Goal: Information Seeking & Learning: Learn about a topic

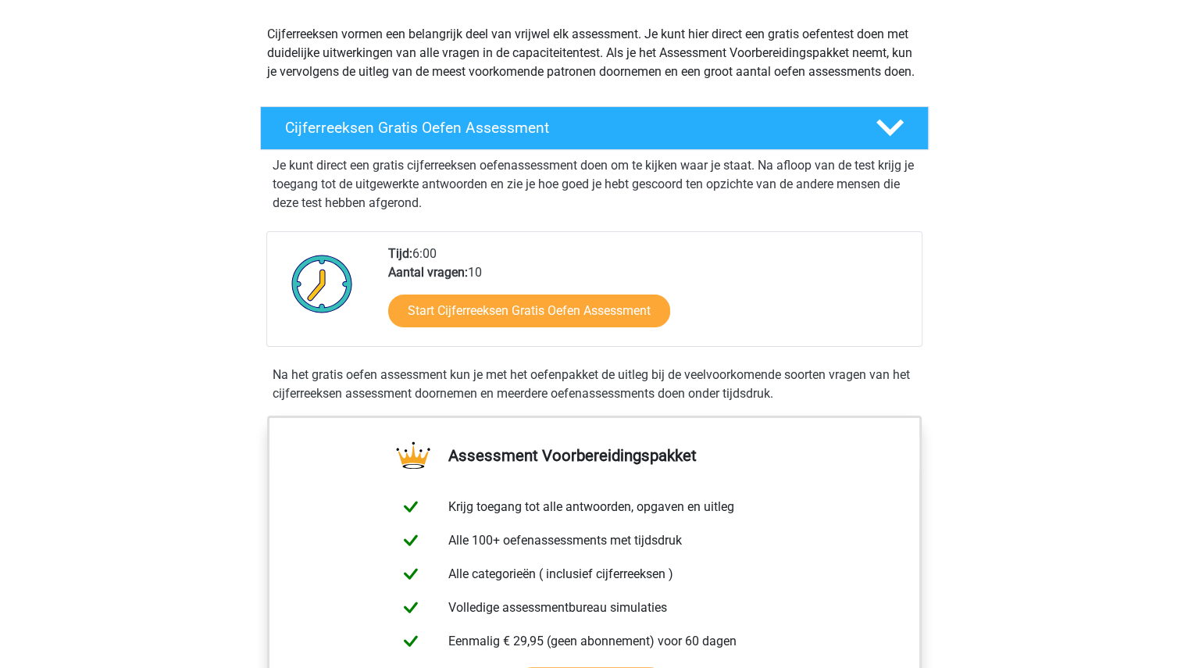
scroll to position [180, 0]
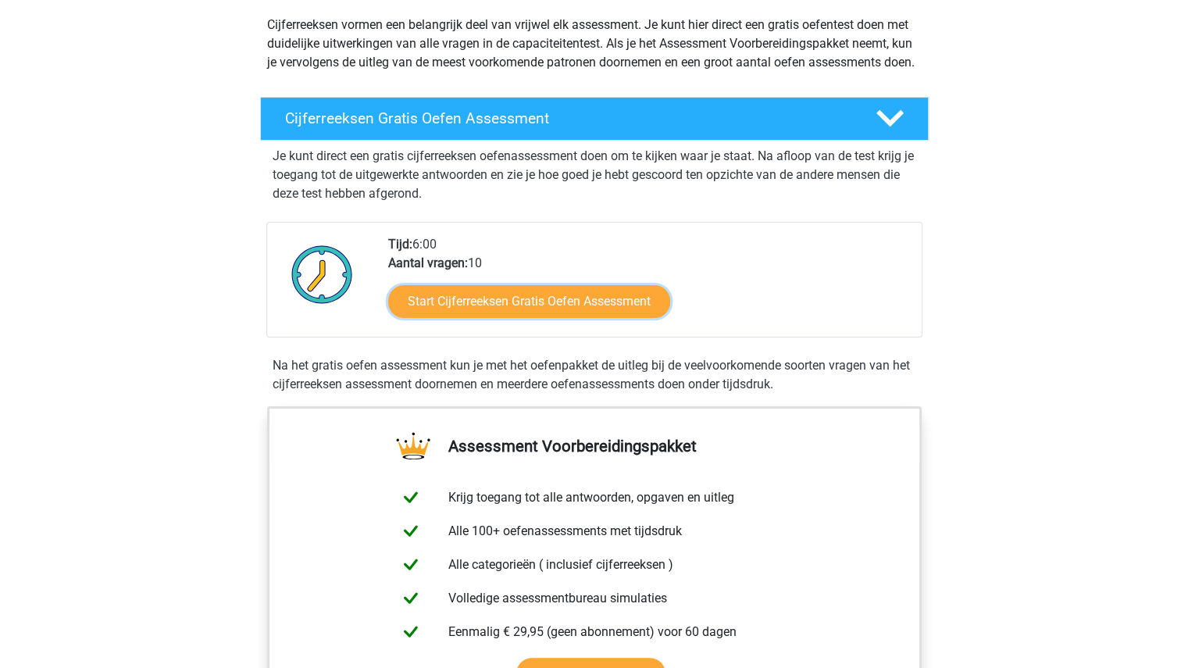
click at [496, 318] on link "Start Cijferreeksen Gratis Oefen Assessment" at bounding box center [529, 301] width 282 height 33
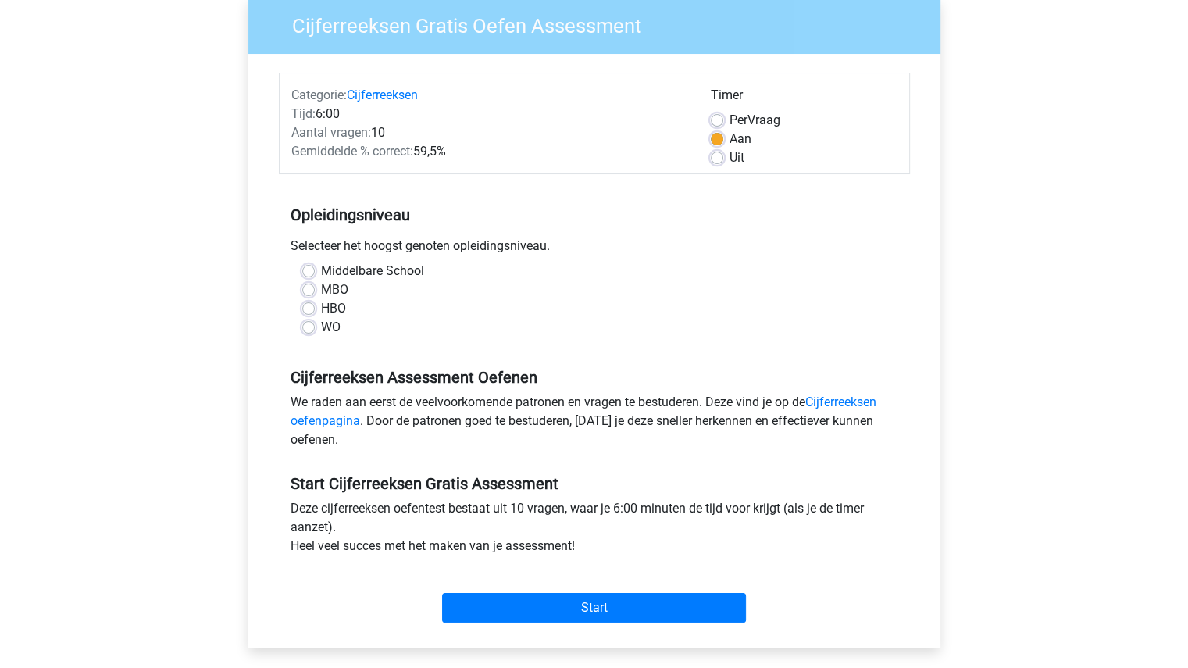
scroll to position [131, 0]
click at [321, 309] on label "HBO" at bounding box center [333, 307] width 25 height 19
click at [306, 309] on input "HBO" at bounding box center [308, 306] width 12 height 16
radio input "true"
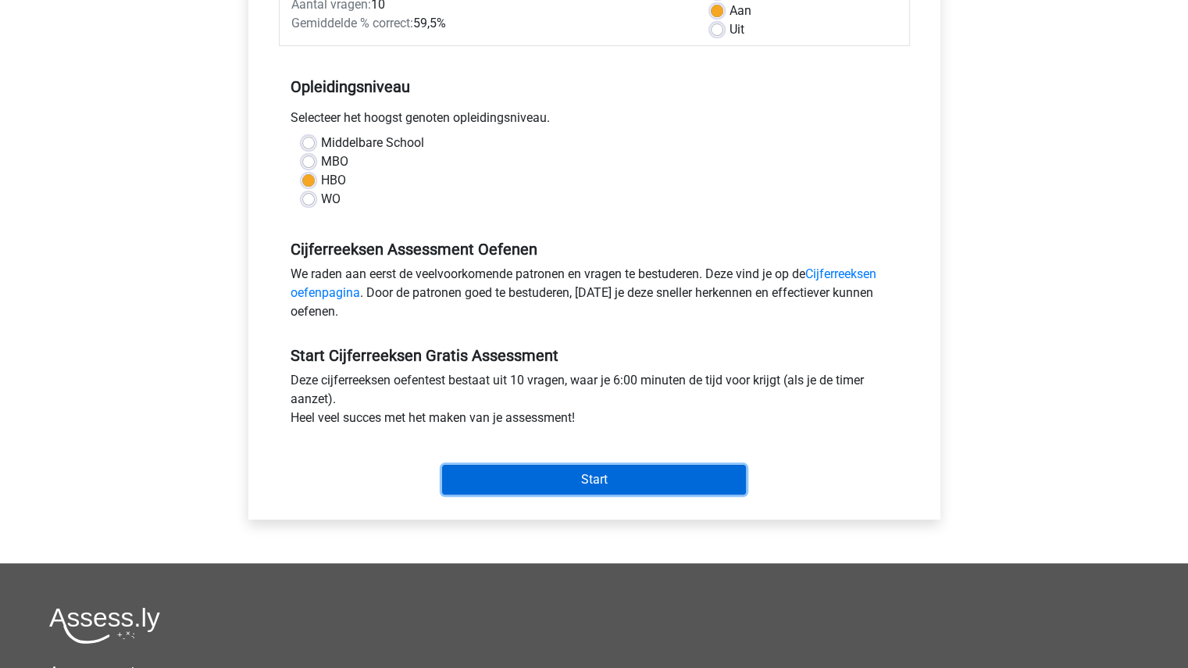
click at [630, 491] on input "Start" at bounding box center [594, 480] width 304 height 30
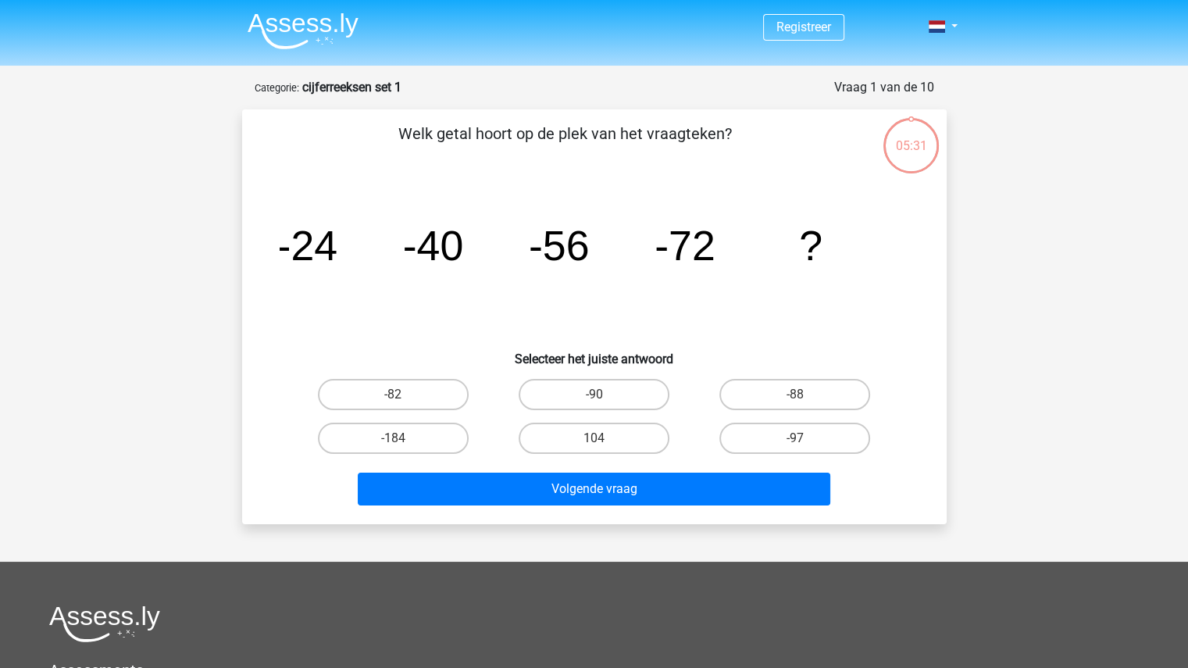
click at [801, 393] on label "-88" at bounding box center [794, 394] width 151 height 31
click at [801, 394] on input "-88" at bounding box center [800, 399] width 10 height 10
radio input "true"
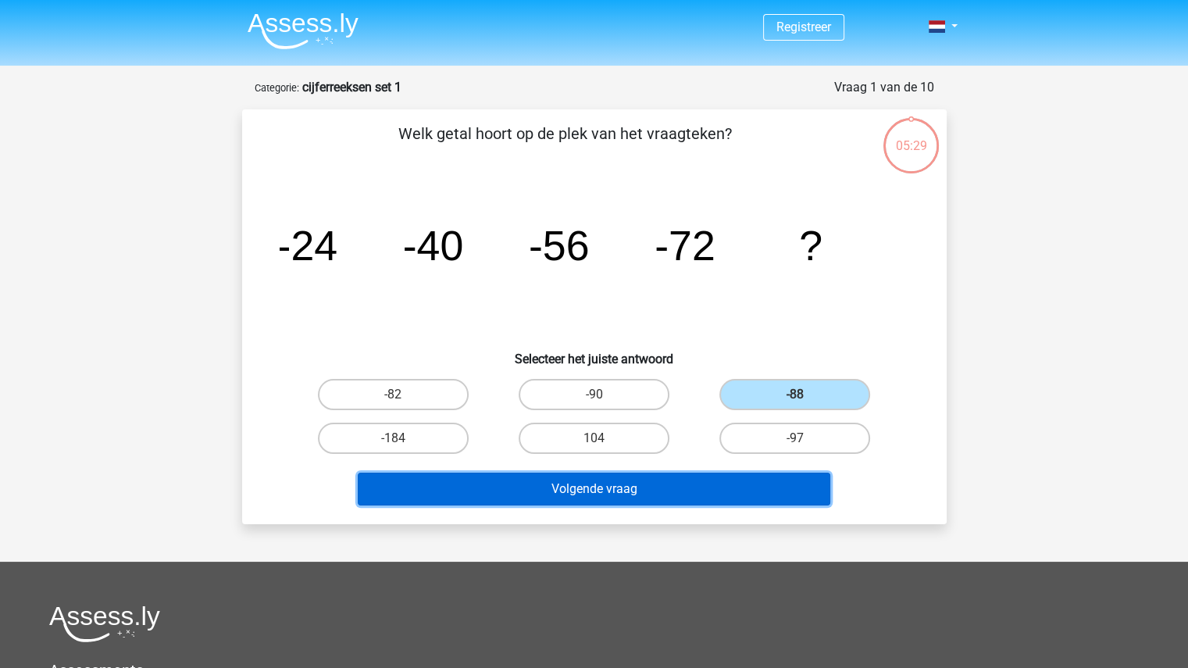
click at [615, 488] on button "Volgende vraag" at bounding box center [594, 489] width 473 height 33
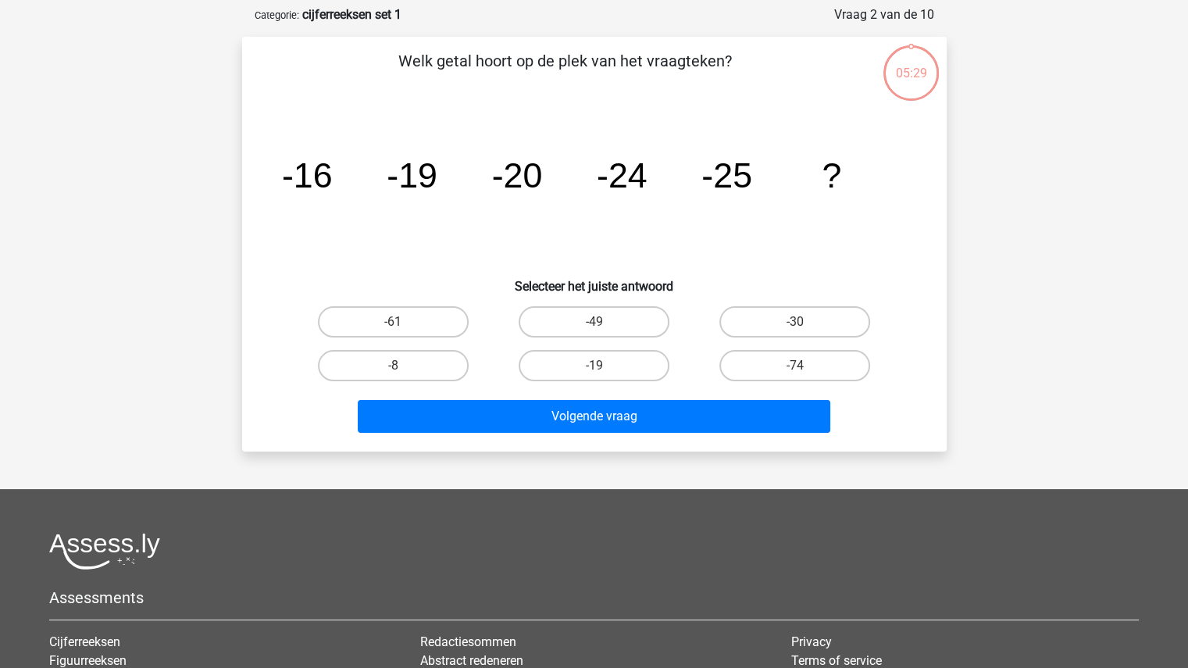
scroll to position [78, 0]
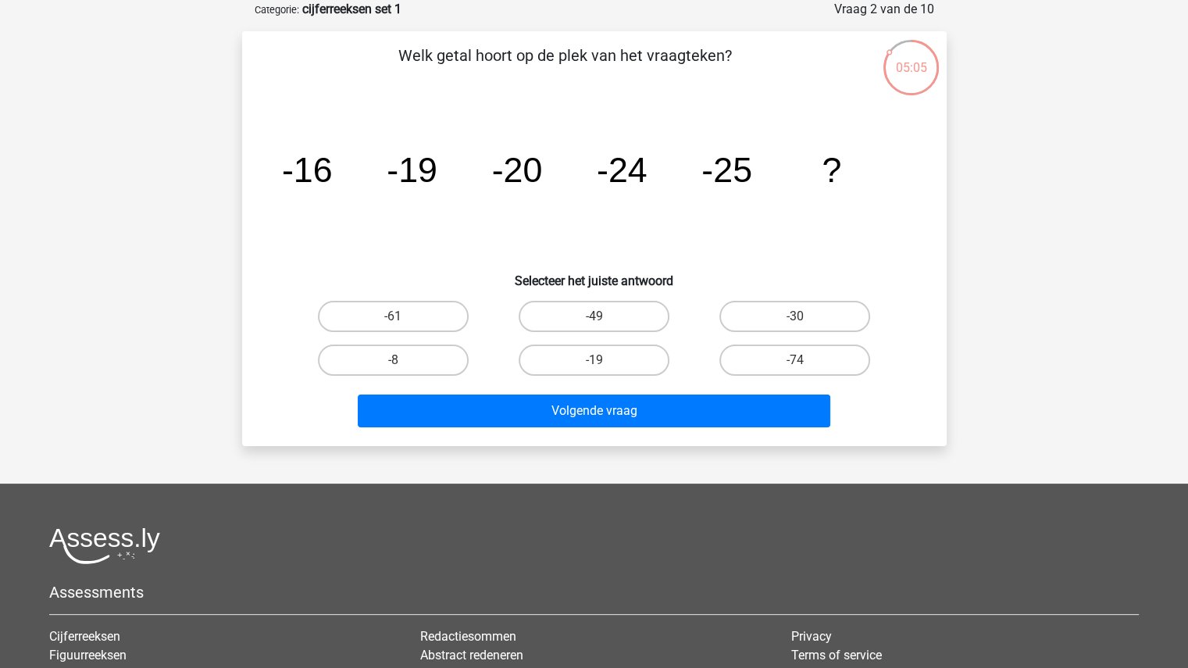
click at [844, 317] on label "-30" at bounding box center [794, 316] width 151 height 31
click at [805, 317] on input "-30" at bounding box center [800, 321] width 10 height 10
radio input "true"
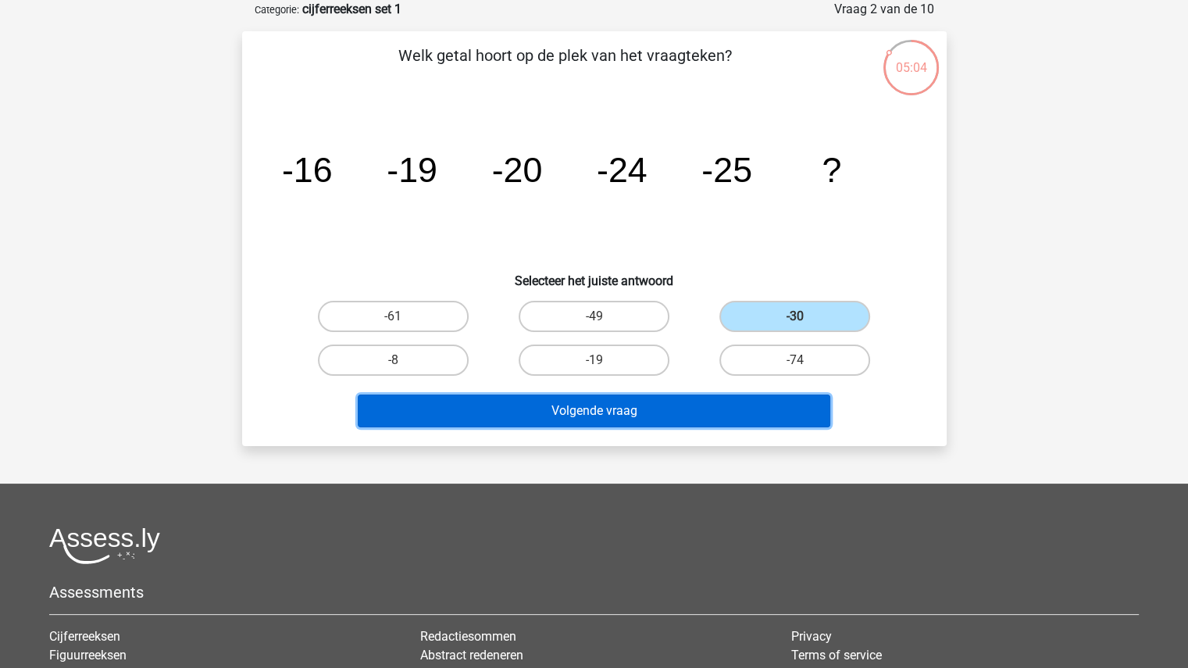
click at [650, 411] on button "Volgende vraag" at bounding box center [594, 410] width 473 height 33
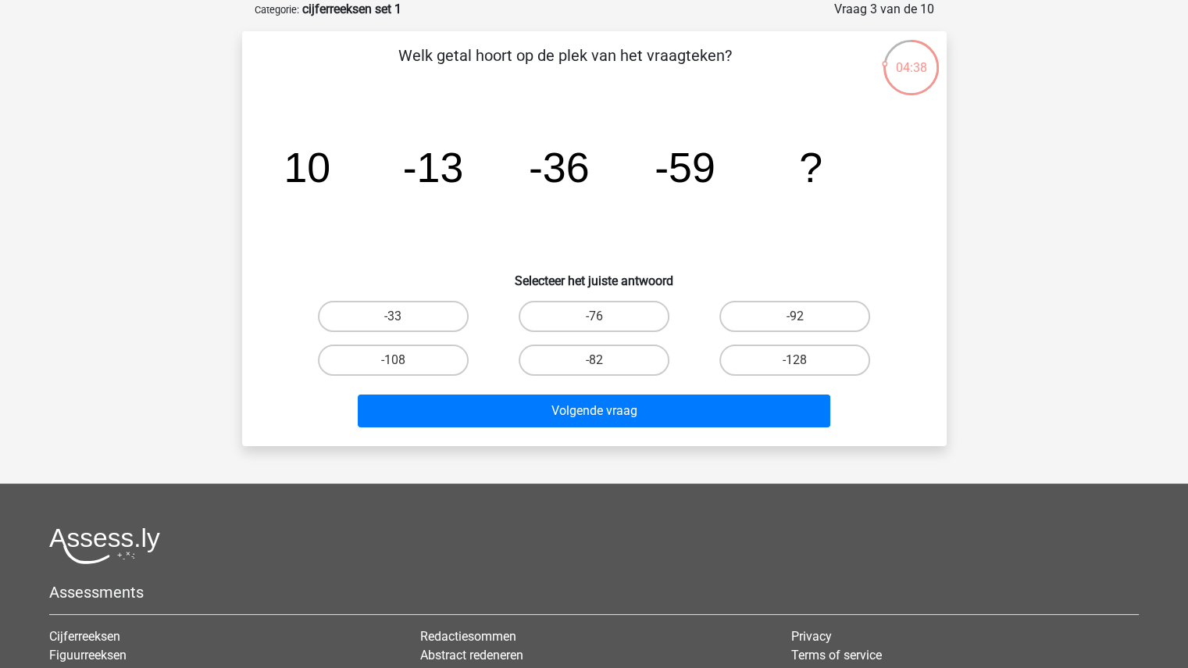
click at [601, 345] on label "-82" at bounding box center [594, 359] width 151 height 31
click at [601, 360] on input "-82" at bounding box center [599, 365] width 10 height 10
radio input "true"
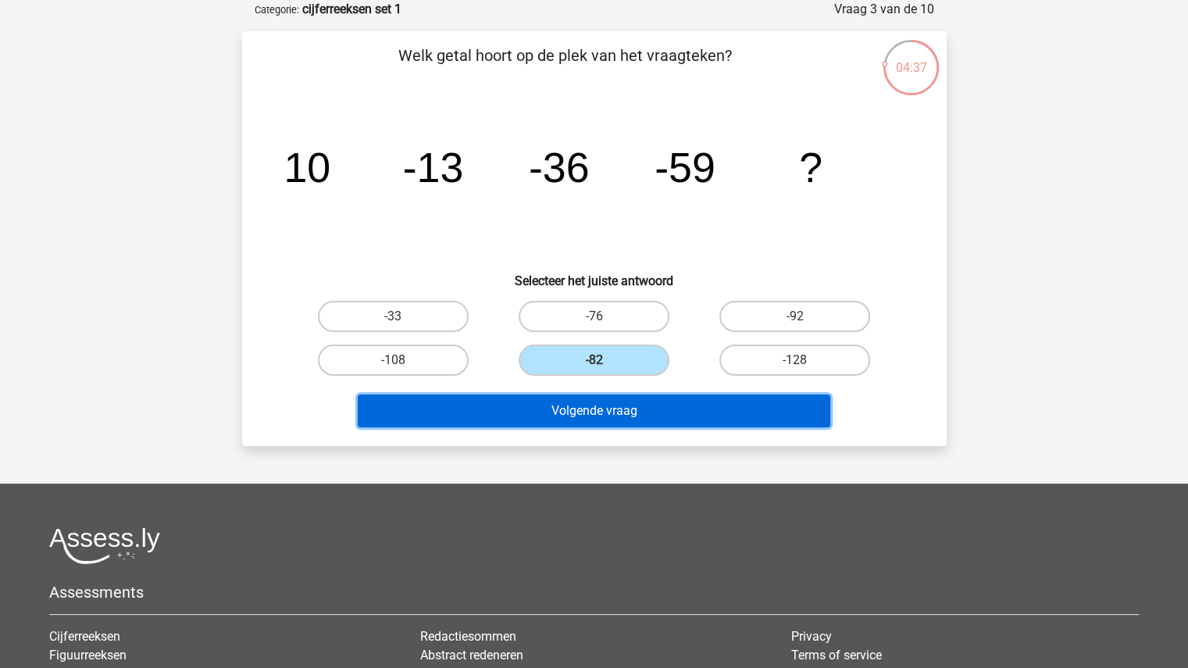
click at [622, 409] on button "Volgende vraag" at bounding box center [594, 410] width 473 height 33
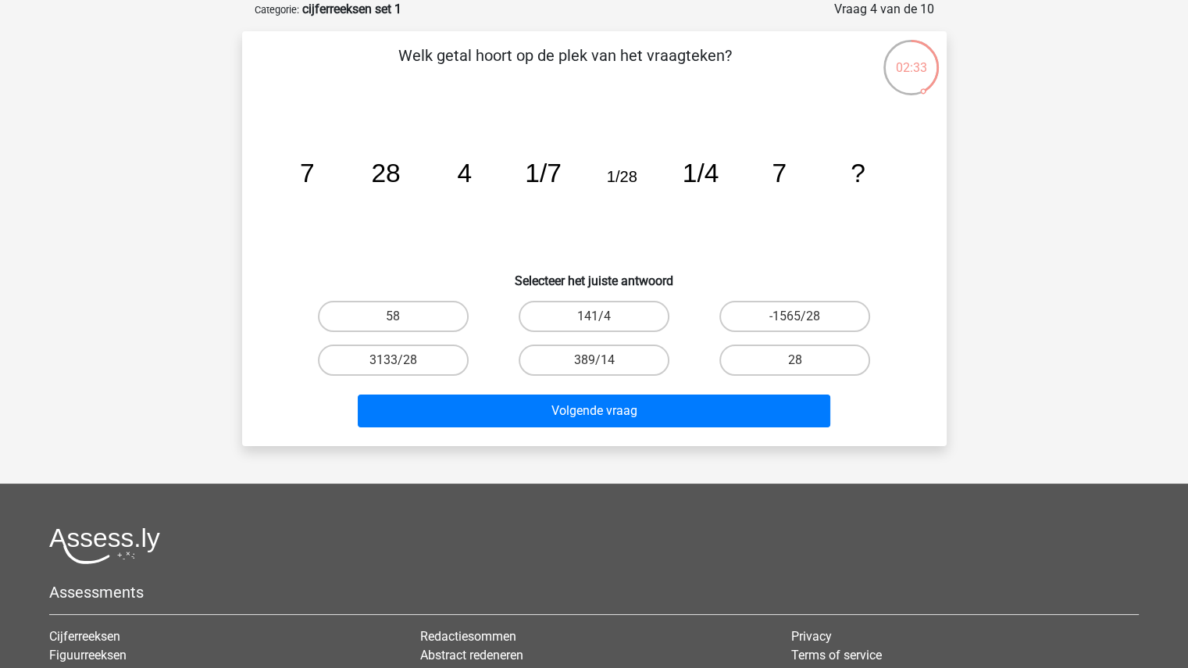
click at [815, 353] on label "28" at bounding box center [794, 359] width 151 height 31
click at [805, 360] on input "28" at bounding box center [800, 365] width 10 height 10
radio input "true"
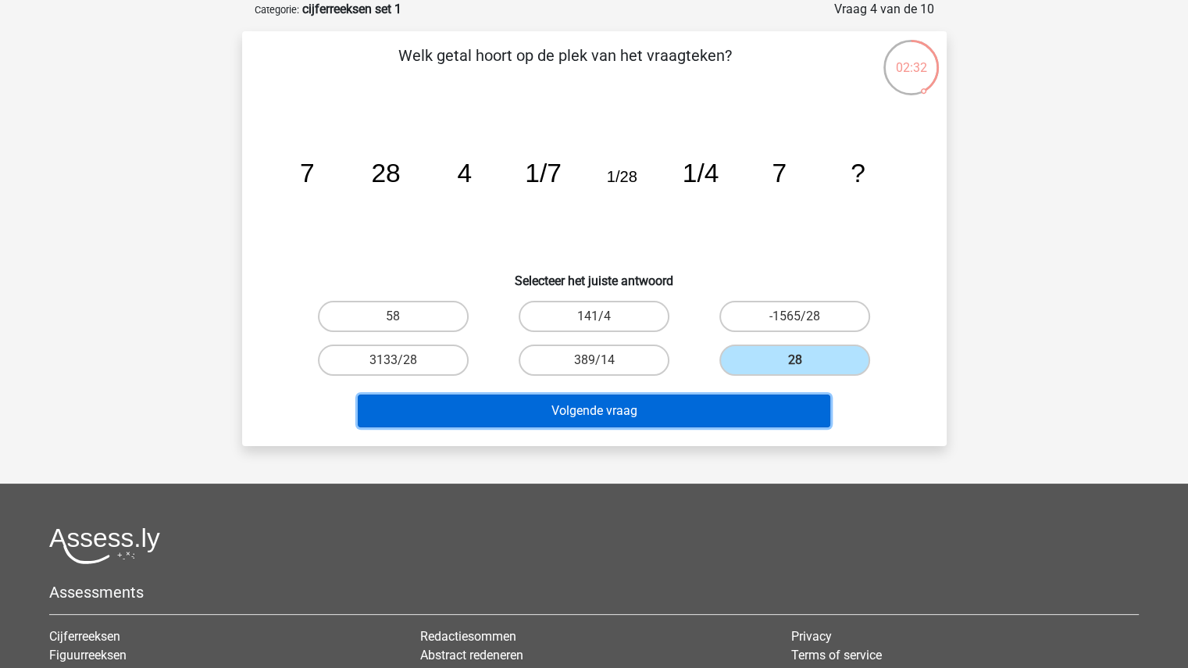
click at [628, 407] on button "Volgende vraag" at bounding box center [594, 410] width 473 height 33
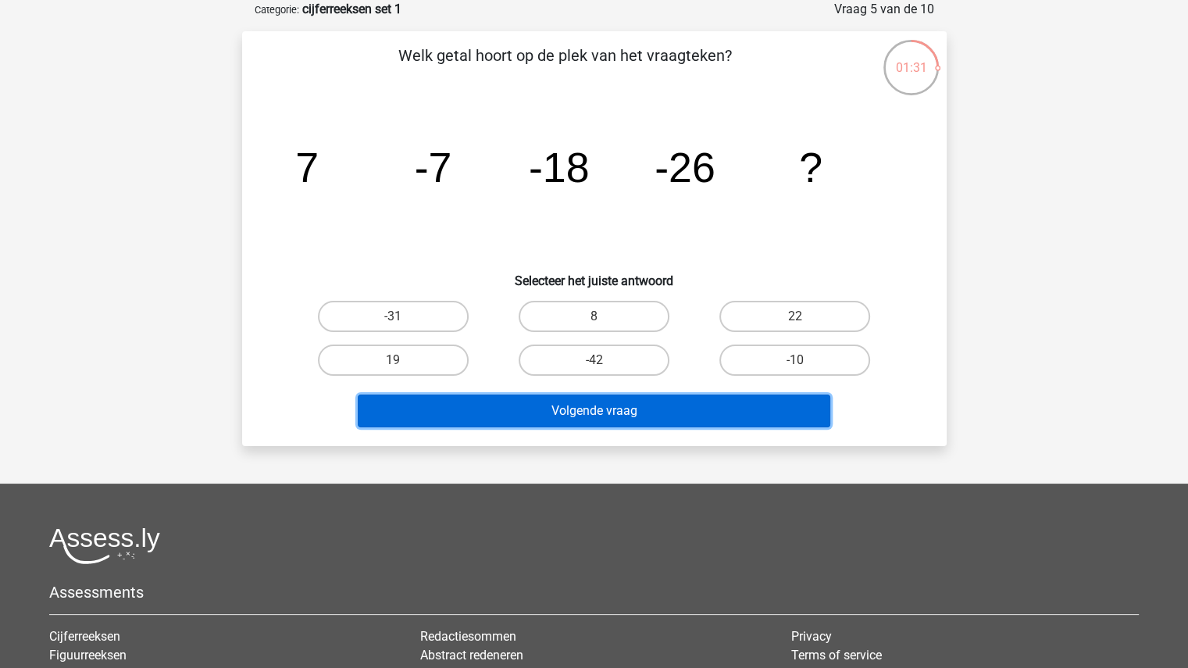
click at [712, 414] on button "Volgende vraag" at bounding box center [594, 410] width 473 height 33
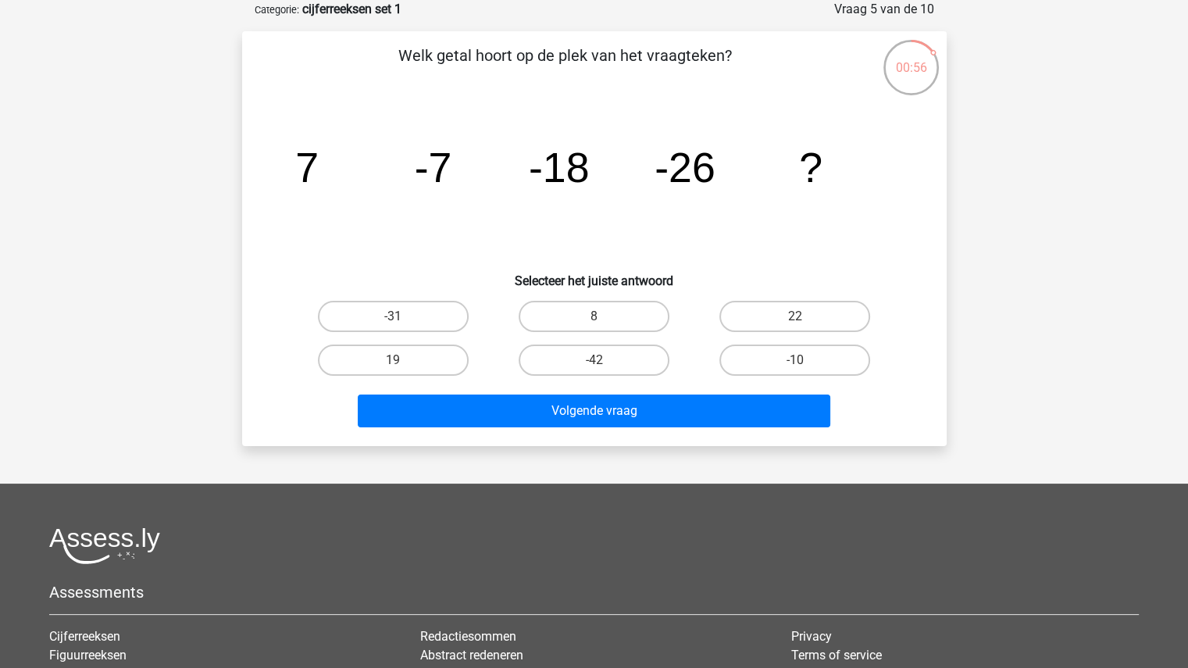
click at [393, 318] on input "-31" at bounding box center [398, 321] width 10 height 10
radio input "true"
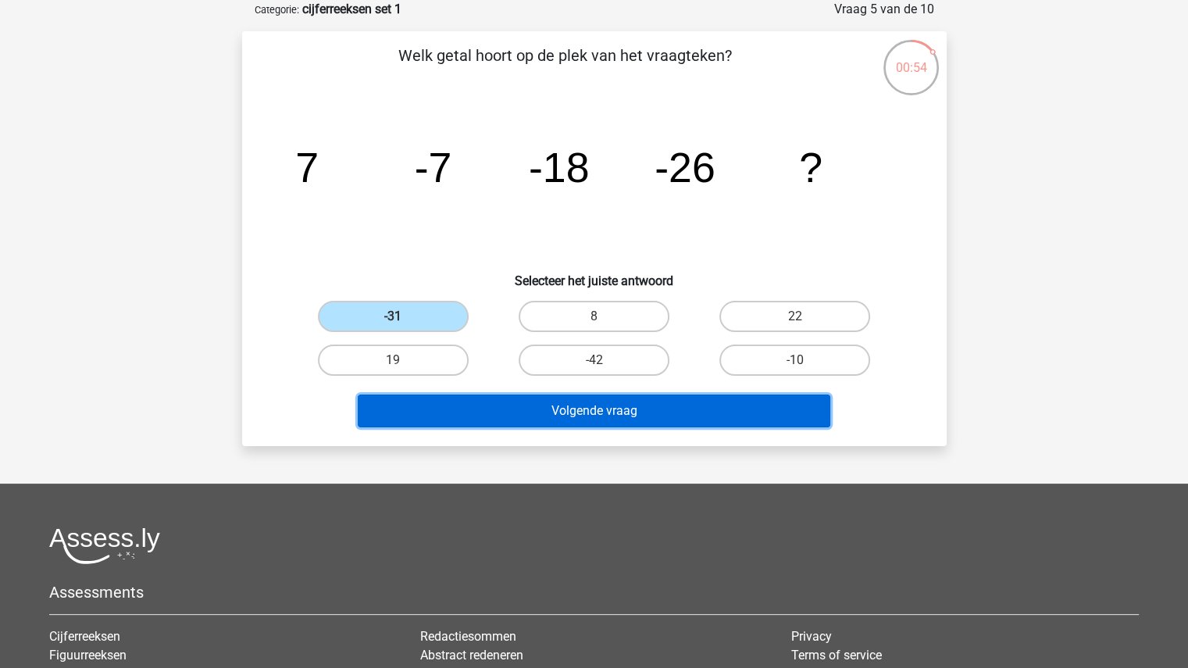
click at [590, 415] on button "Volgende vraag" at bounding box center [594, 410] width 473 height 33
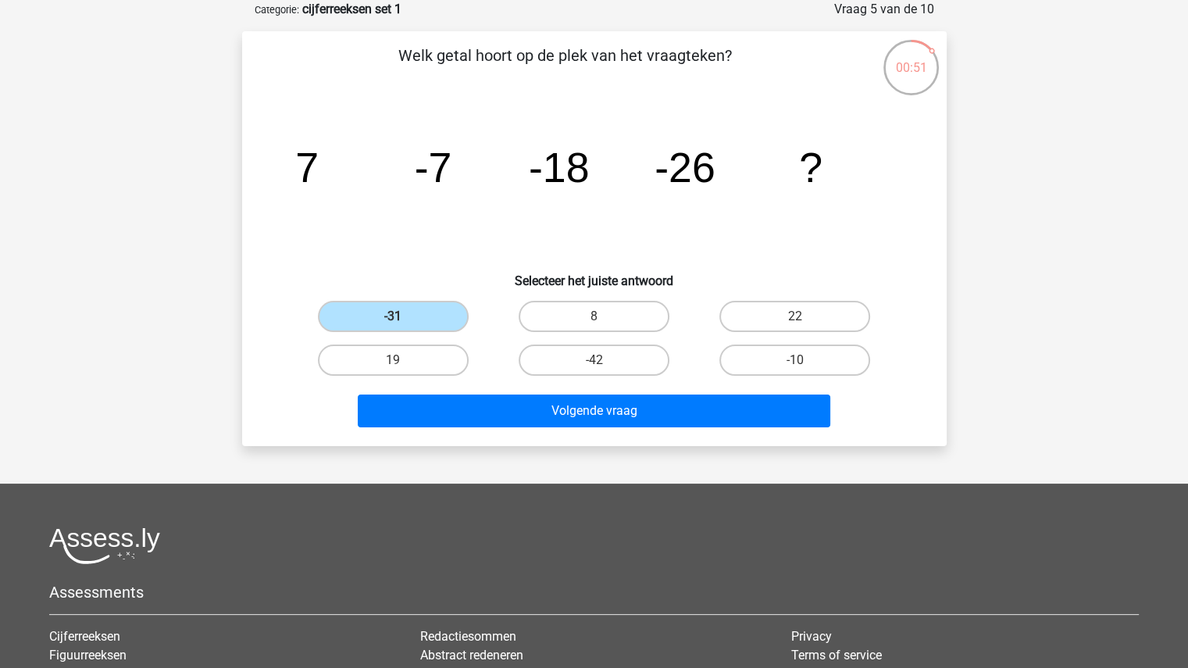
click at [423, 312] on label "-31" at bounding box center [393, 316] width 151 height 31
click at [403, 316] on input "-31" at bounding box center [398, 321] width 10 height 10
click at [459, 313] on label "-31" at bounding box center [393, 316] width 151 height 31
click at [403, 316] on input "-31" at bounding box center [398, 321] width 10 height 10
click at [412, 314] on label "-31" at bounding box center [393, 316] width 151 height 31
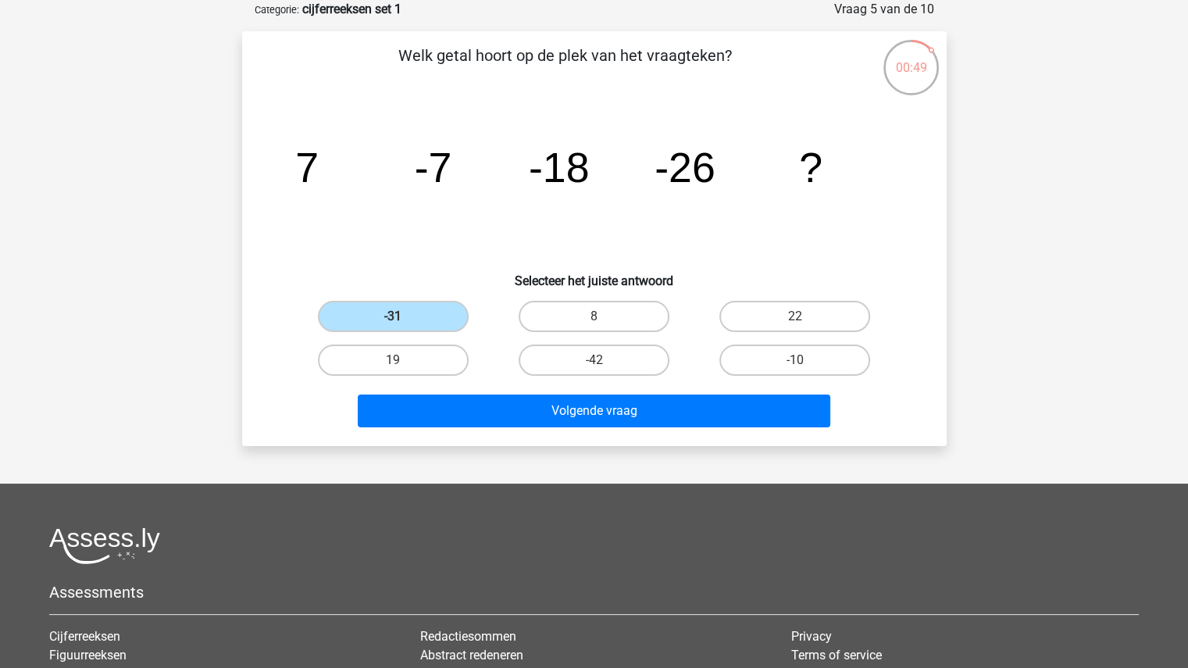
click at [403, 316] on input "-31" at bounding box center [398, 321] width 10 height 10
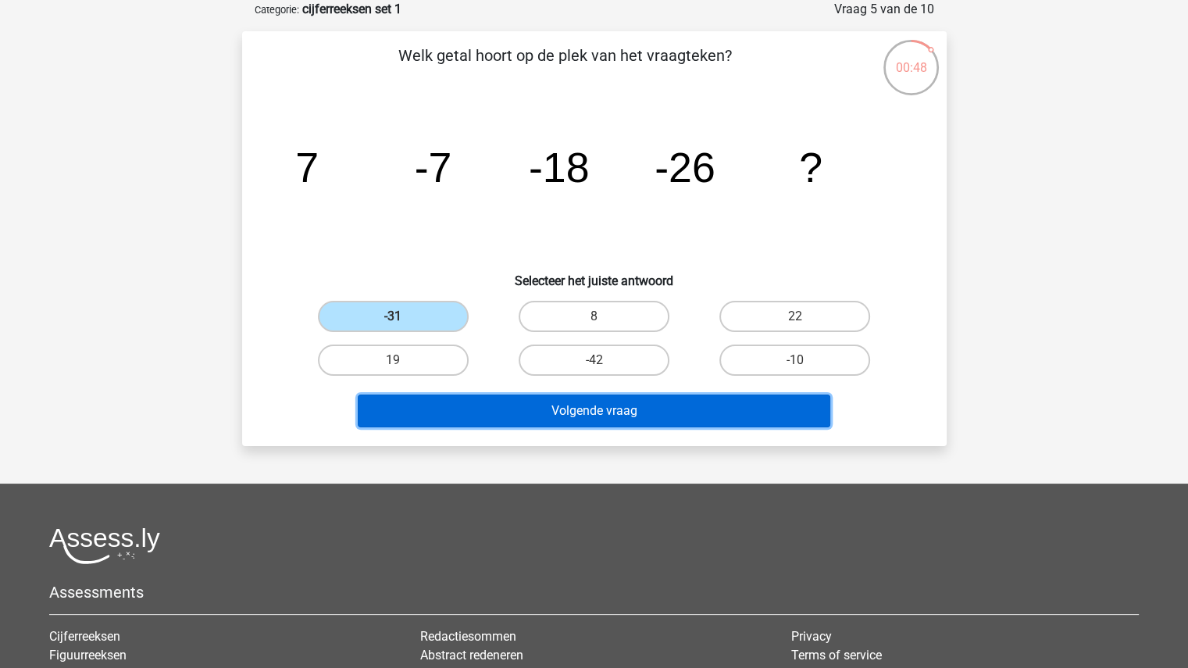
click at [561, 408] on button "Volgende vraag" at bounding box center [594, 410] width 473 height 33
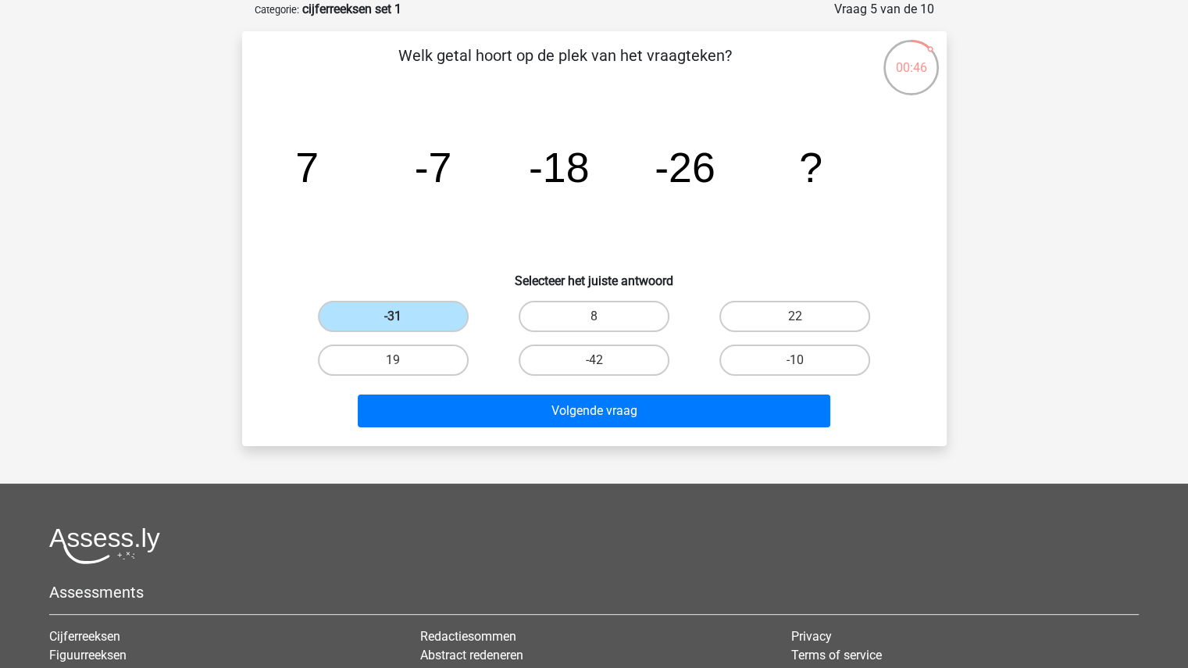
click at [540, 314] on label "8" at bounding box center [594, 316] width 151 height 31
click at [594, 316] on input "8" at bounding box center [599, 321] width 10 height 10
radio input "true"
click at [437, 308] on label "-31" at bounding box center [393, 316] width 151 height 31
click at [403, 316] on input "-31" at bounding box center [398, 321] width 10 height 10
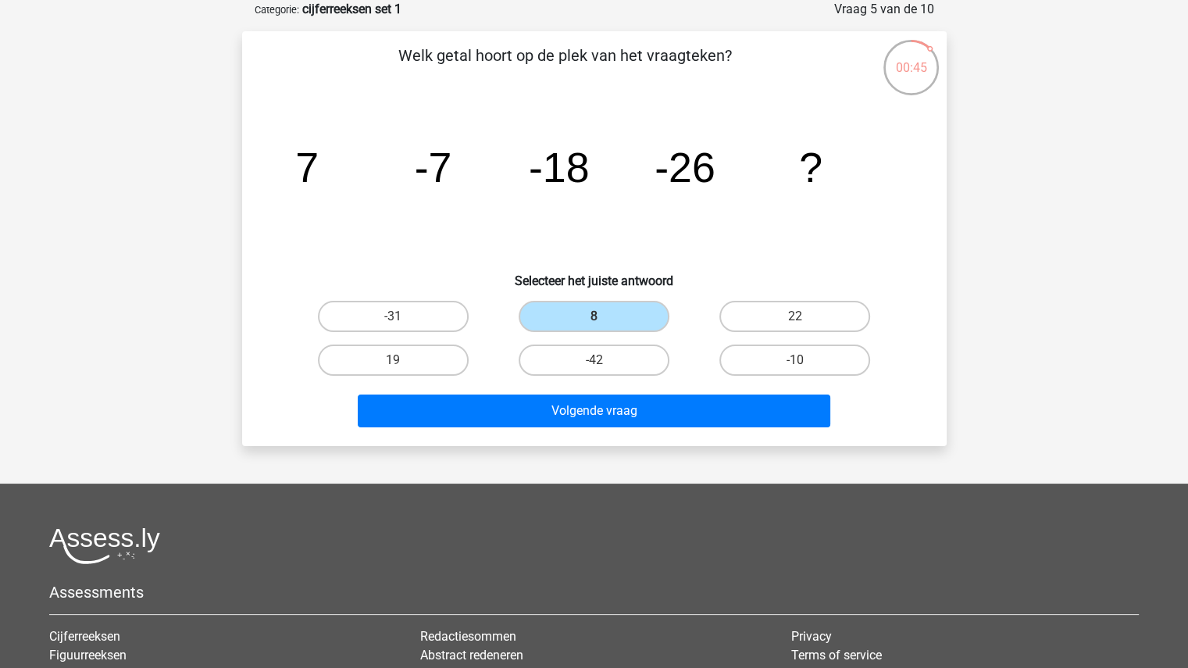
radio input "true"
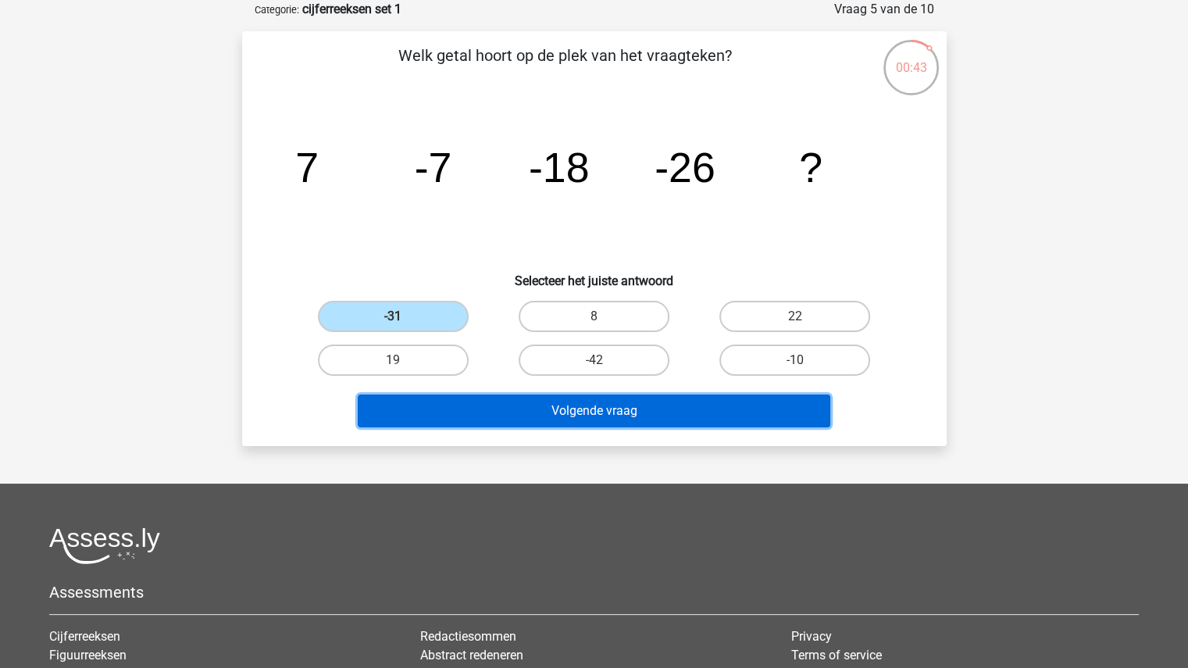
click at [567, 411] on button "Volgende vraag" at bounding box center [594, 410] width 473 height 33
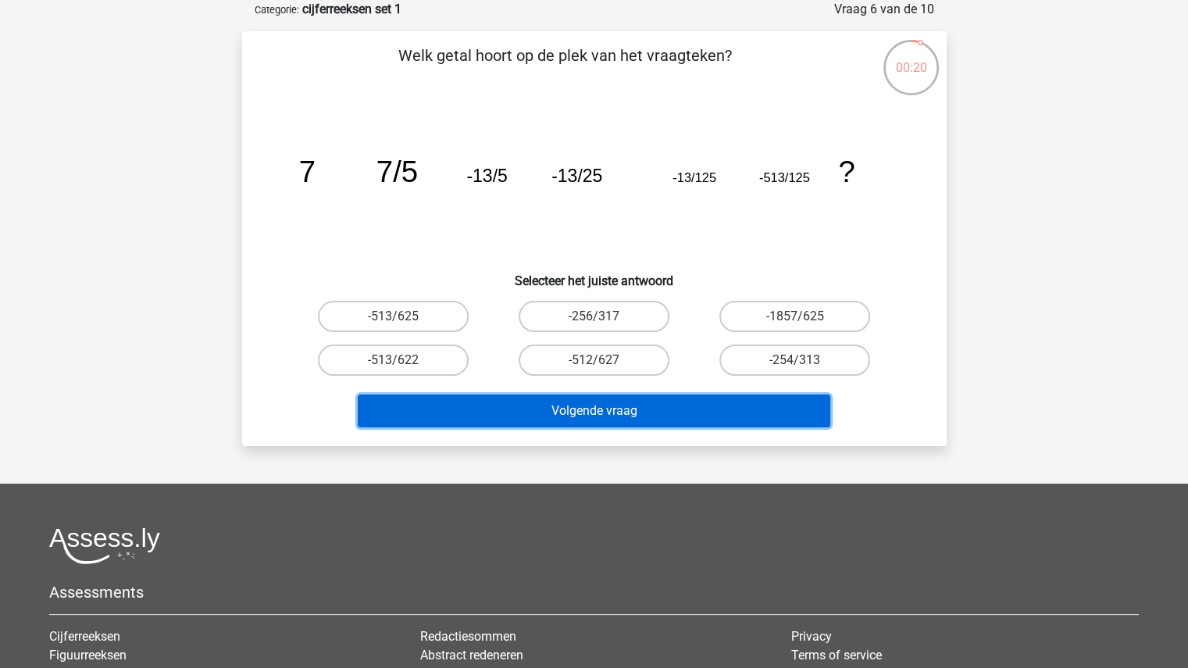
click at [567, 411] on button "Volgende vraag" at bounding box center [594, 410] width 473 height 33
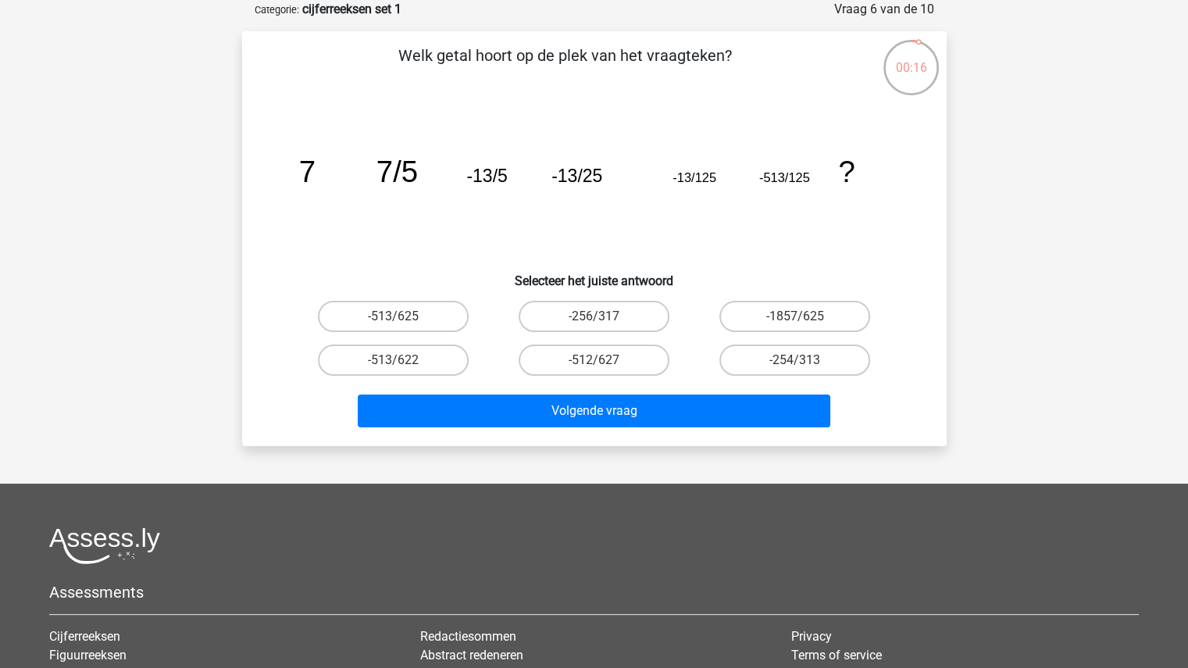
click at [568, 312] on label "-256/317" at bounding box center [594, 316] width 151 height 31
click at [594, 316] on input "-256/317" at bounding box center [599, 321] width 10 height 10
radio input "true"
click at [805, 316] on label "-1857/625" at bounding box center [794, 316] width 151 height 31
click at [805, 316] on input "-1857/625" at bounding box center [800, 321] width 10 height 10
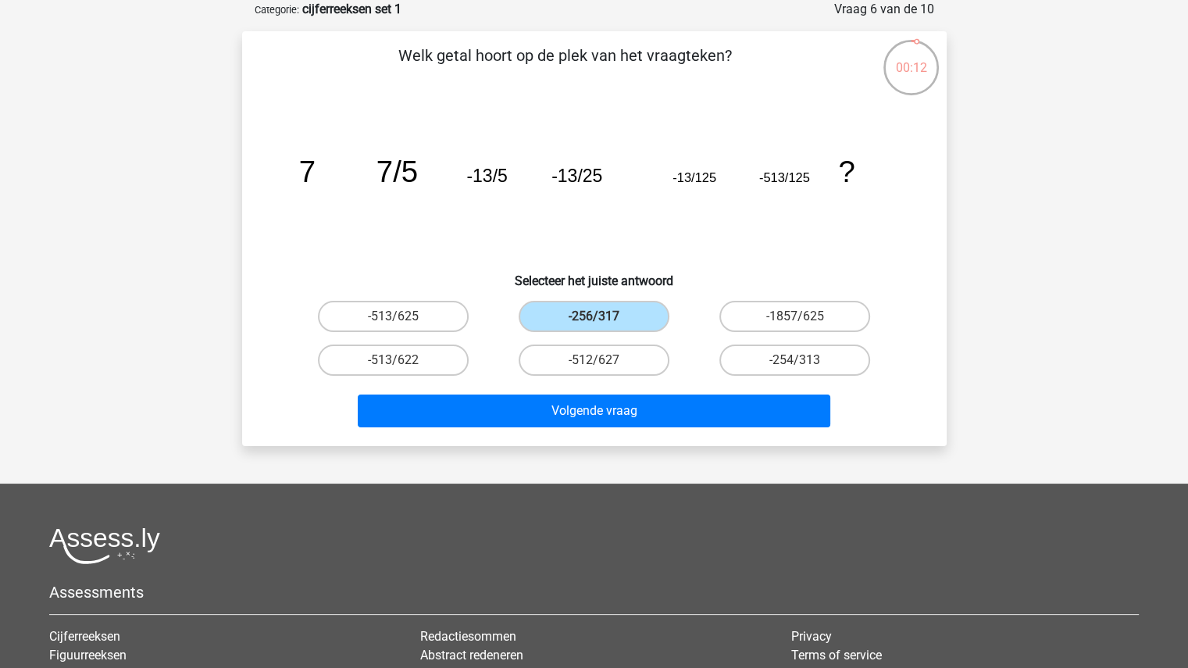
radio input "true"
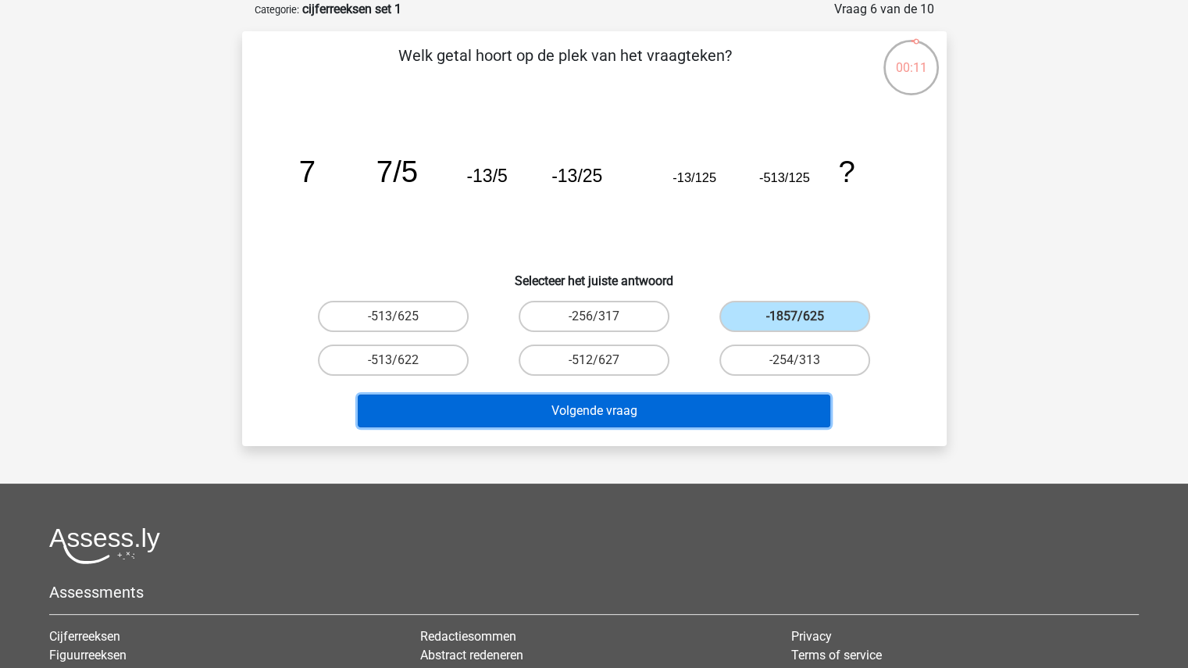
click at [668, 408] on button "Volgende vraag" at bounding box center [594, 410] width 473 height 33
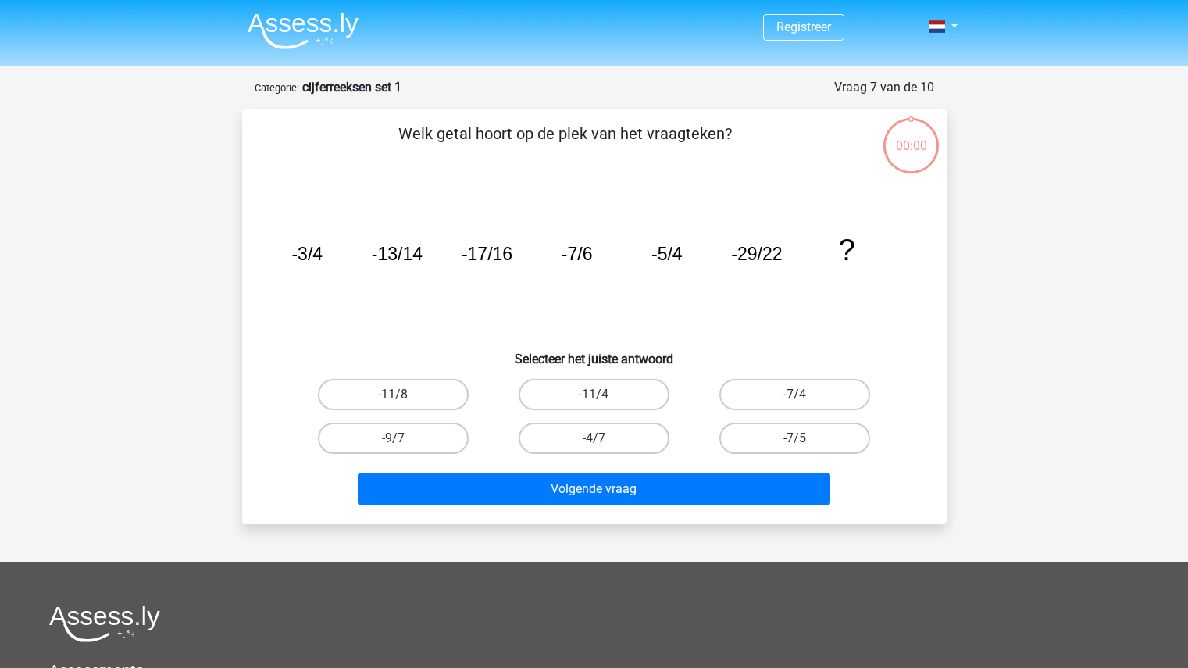
scroll to position [78, 0]
